Goal: Use online tool/utility: Utilize a website feature to perform a specific function

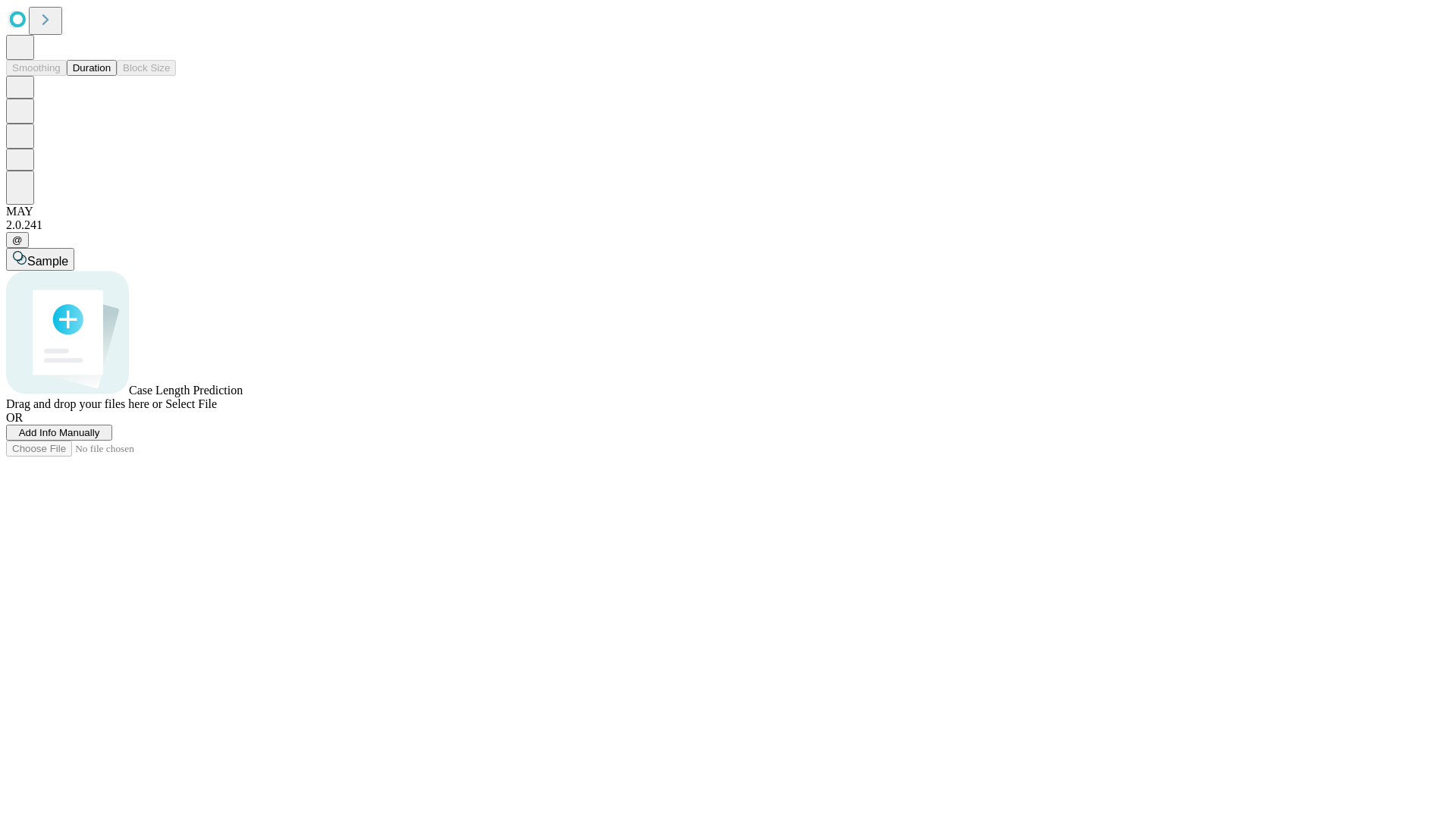
click at [110, 76] on button "Duration" at bounding box center [91, 68] width 50 height 16
click at [217, 410] on span "Select File" at bounding box center [191, 404] width 52 height 13
